Goal: Task Accomplishment & Management: Use online tool/utility

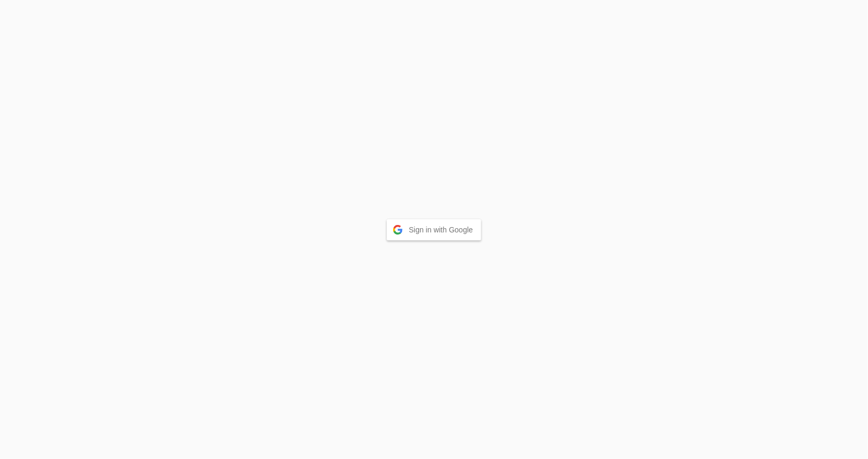
click at [434, 230] on button "Sign in with Google" at bounding box center [434, 229] width 95 height 21
